Goal: Information Seeking & Learning: Find specific fact

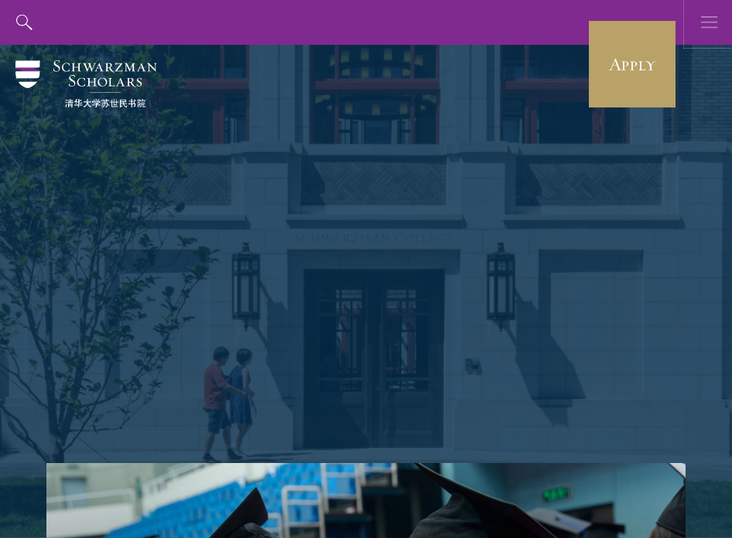
click at [711, 24] on icon "button" at bounding box center [709, 22] width 17 height 45
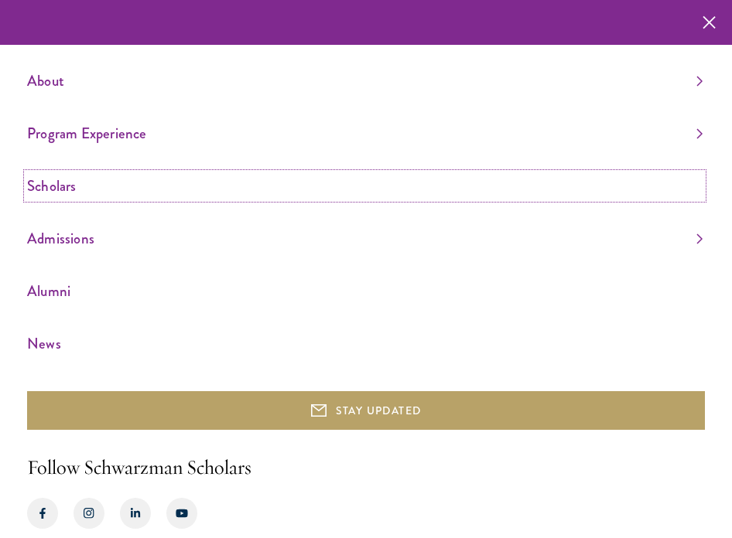
click at [87, 183] on link "Scholars" at bounding box center [364, 186] width 675 height 26
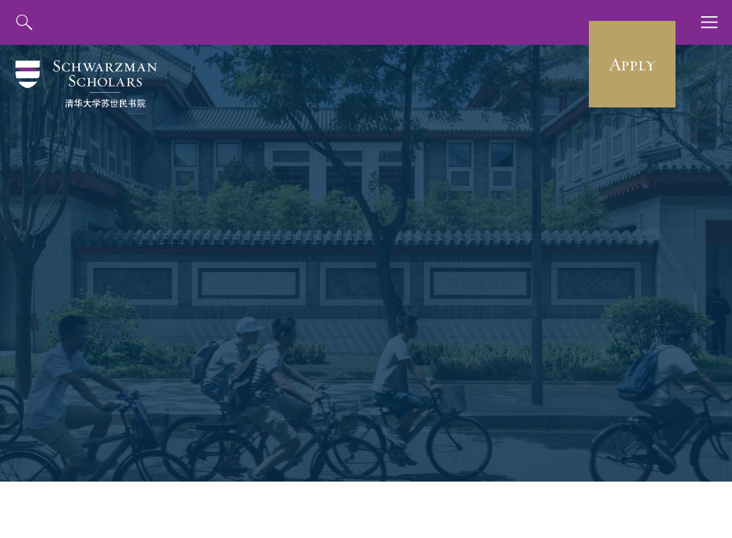
scroll to position [87, 0]
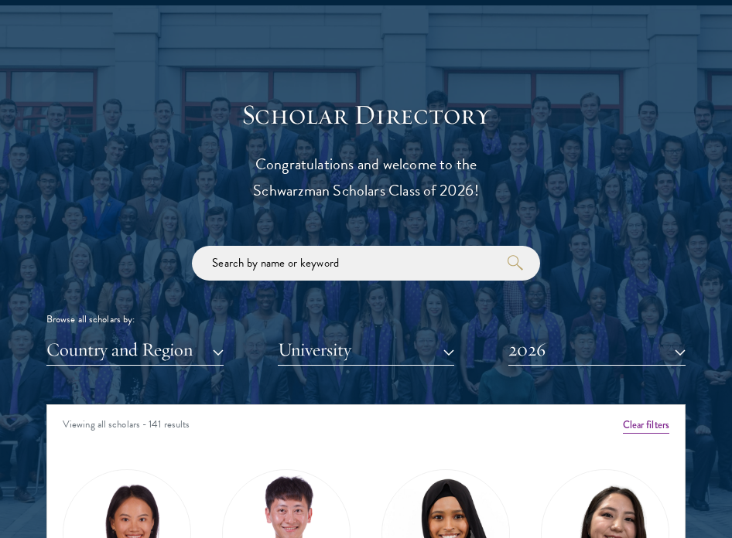
scroll to position [1667, 0]
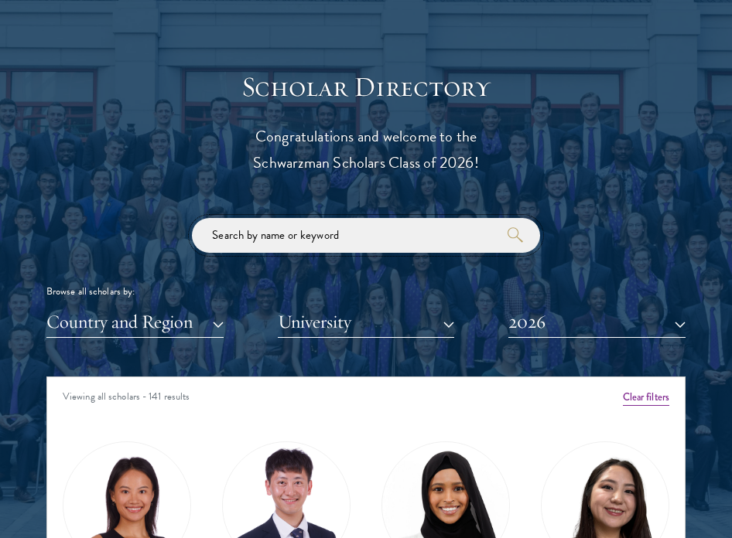
click at [324, 244] on input "search" at bounding box center [366, 235] width 348 height 35
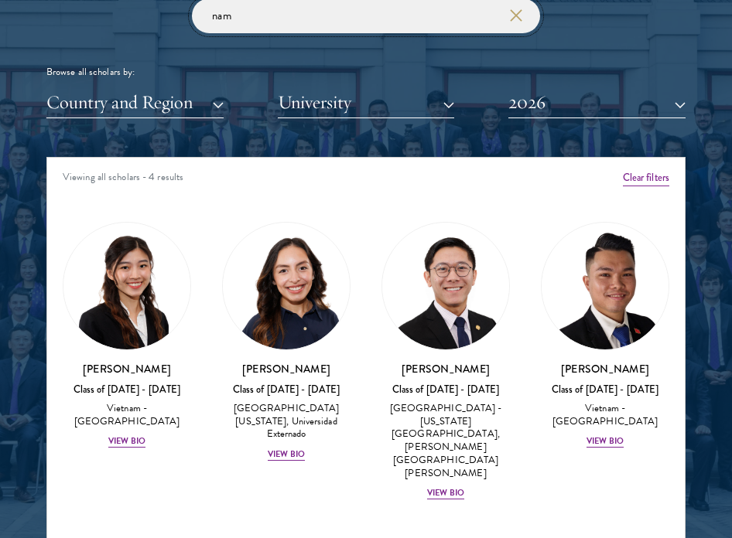
scroll to position [1908, 0]
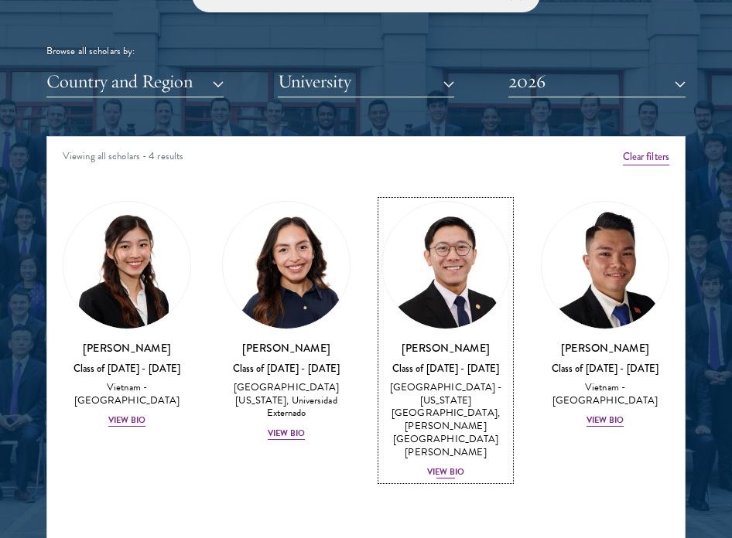
click at [429, 265] on img at bounding box center [445, 265] width 127 height 127
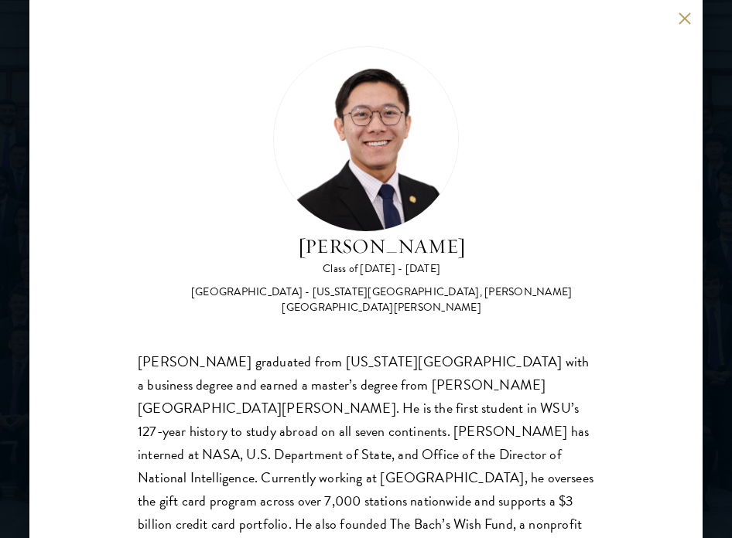
click at [685, 19] on button at bounding box center [684, 18] width 13 height 13
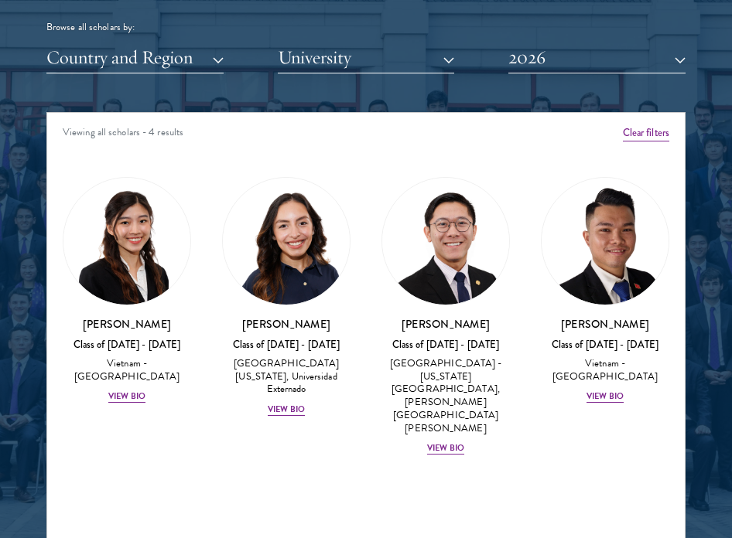
click at [369, 196] on div "[PERSON_NAME] Class of [DATE] - [DATE] [GEOGRAPHIC_DATA] - [US_STATE][GEOGRAPHI…" at bounding box center [445, 317] width 159 height 310
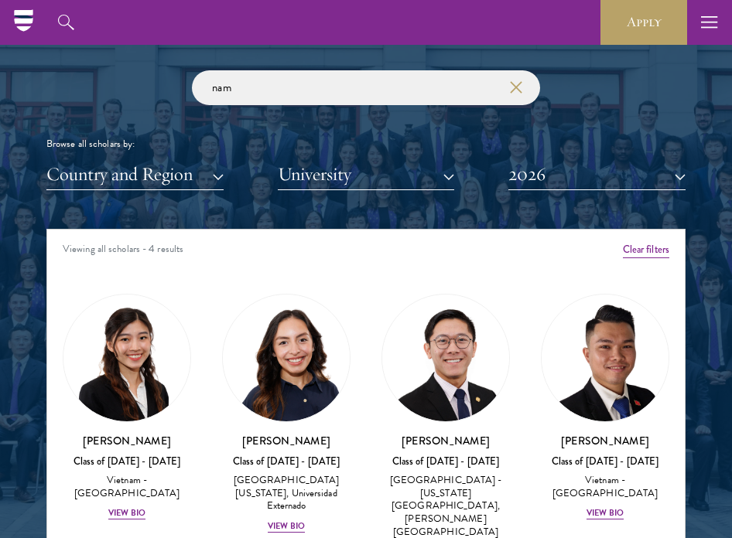
scroll to position [1795, 0]
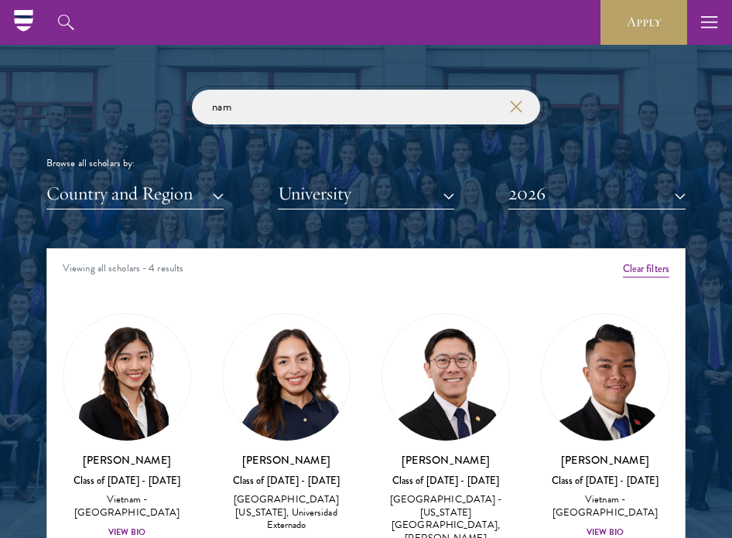
drag, startPoint x: 304, startPoint y: 109, endPoint x: 182, endPoint y: 109, distance: 122.2
click at [182, 109] on div "nam Browse all scholars by: Country and Region All Countries and Regions [GEOGR…" at bounding box center [365, 150] width 639 height 120
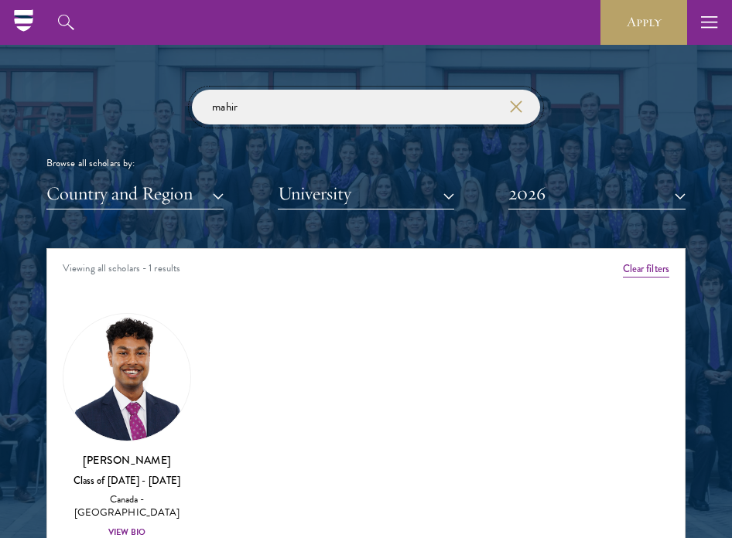
type input "mahir"
click at [145, 384] on img at bounding box center [126, 377] width 127 height 127
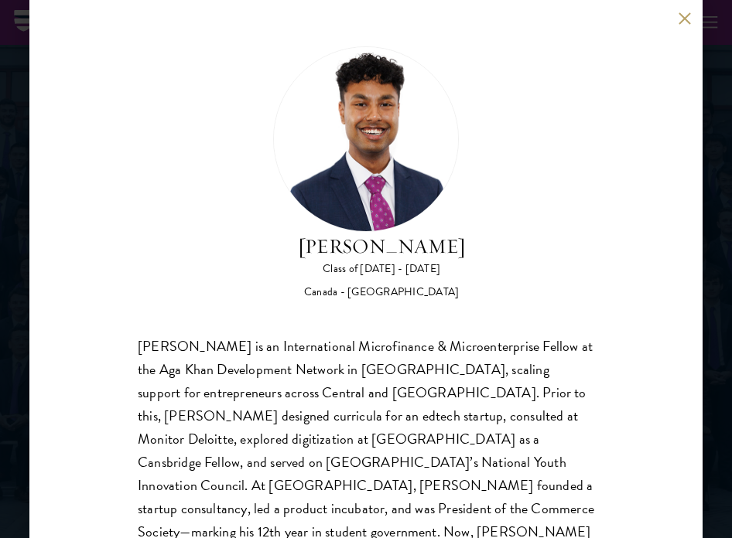
click at [685, 20] on button at bounding box center [684, 18] width 13 height 13
